Goal: Information Seeking & Learning: Understand process/instructions

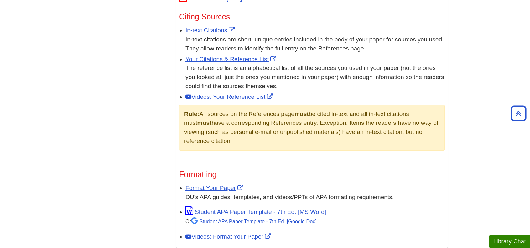
scroll to position [374, 0]
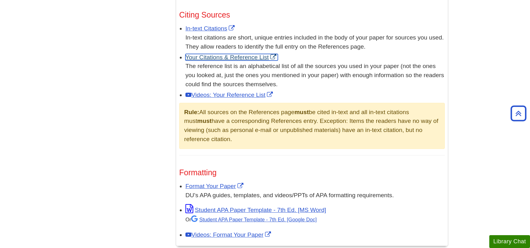
click at [268, 55] on link "Your Citations & Reference List" at bounding box center [232, 57] width 92 height 7
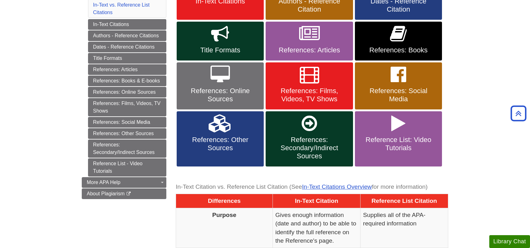
scroll to position [157, 0]
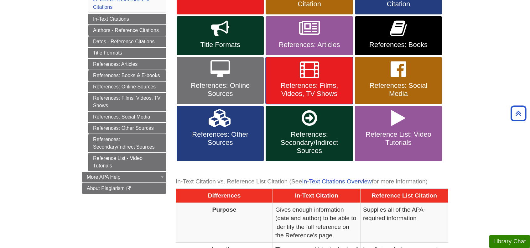
click at [329, 85] on span "References: Films, Videos, TV Shows" at bounding box center [310, 90] width 78 height 16
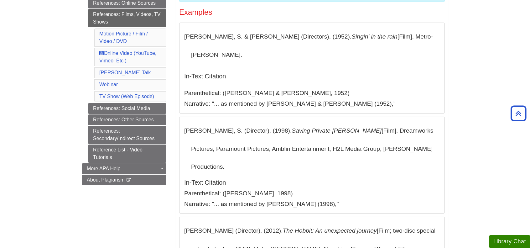
scroll to position [211, 0]
